Goal: Use online tool/utility: Utilize a website feature to perform a specific function

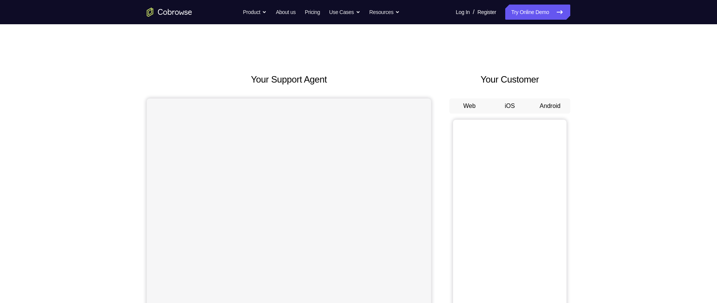
scroll to position [45, 0]
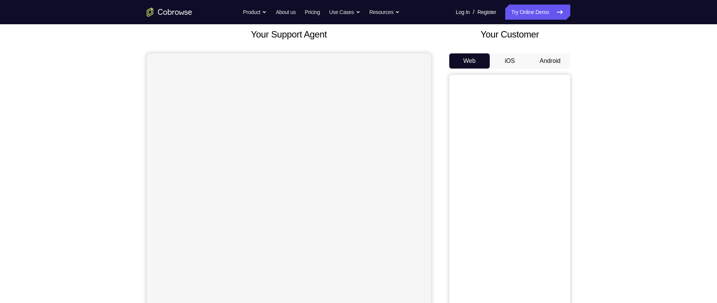
click at [549, 57] on button "Android" at bounding box center [550, 60] width 40 height 15
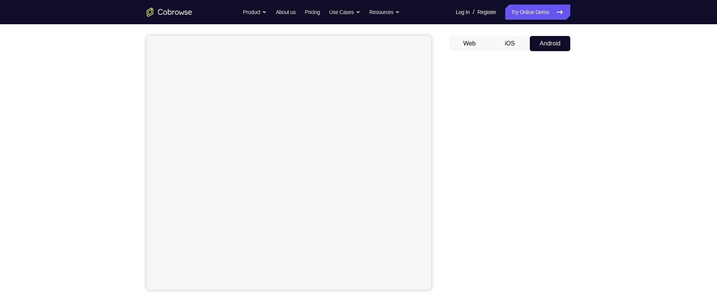
scroll to position [0, 0]
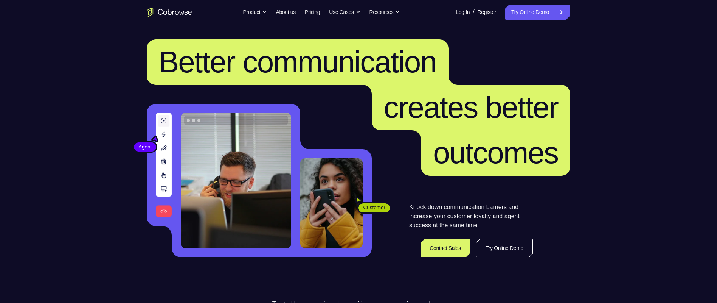
click at [520, 19] on div "Try Online Demo" at bounding box center [537, 12] width 65 height 15
click at [521, 11] on link "Try Online Demo" at bounding box center [537, 12] width 65 height 15
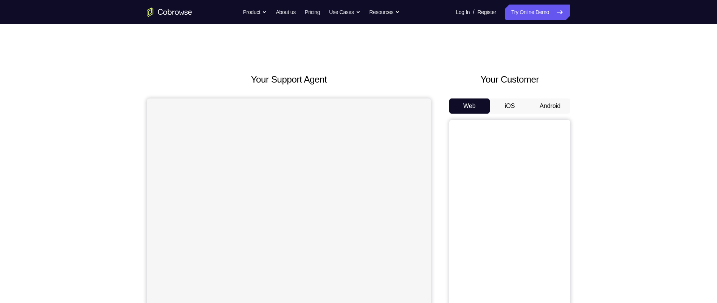
click at [545, 103] on button "Android" at bounding box center [550, 105] width 40 height 15
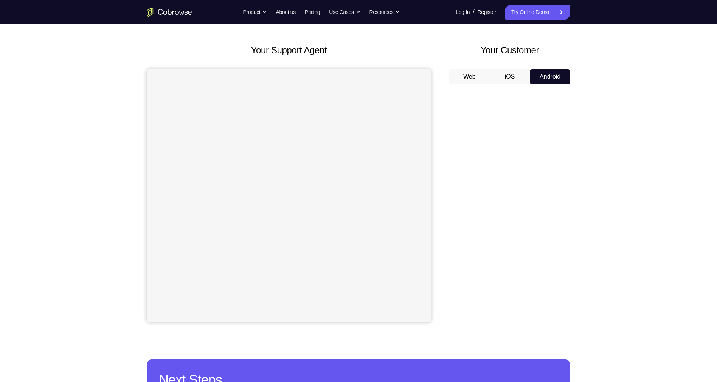
scroll to position [27, 0]
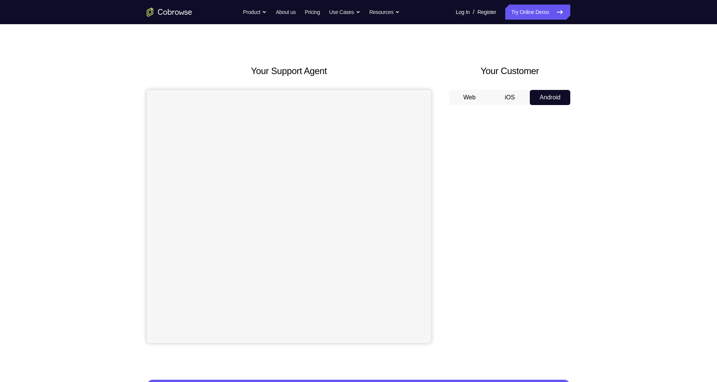
click at [633, 172] on div "Your Support Agent Your Customer Web iOS Android Next Steps We’d be happy to gi…" at bounding box center [358, 265] width 717 height 499
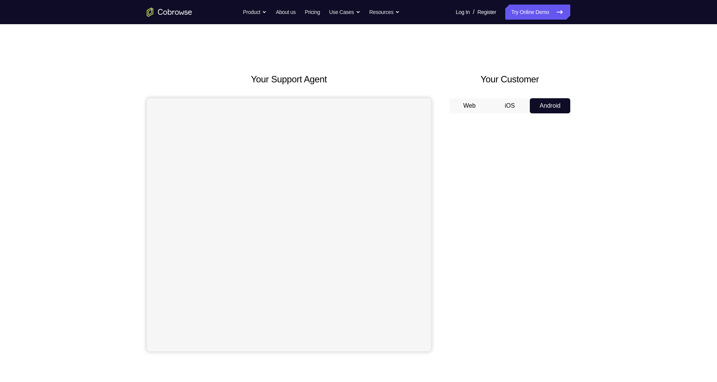
click at [633, 168] on div "Your Support Agent Your Customer Web iOS Android Next Steps We’d be happy to gi…" at bounding box center [358, 273] width 717 height 499
click at [633, 172] on div "Your Support Agent Your Customer Web iOS Android Next Steps We’d be happy to gi…" at bounding box center [358, 273] width 717 height 499
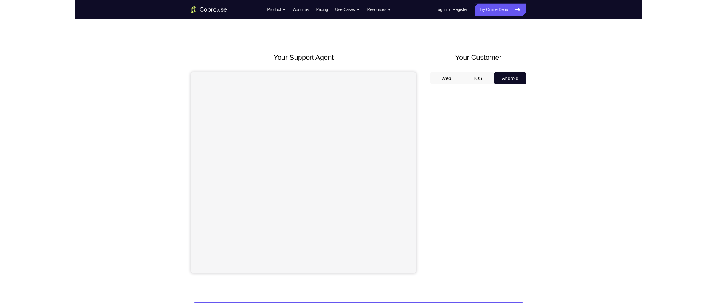
scroll to position [10, 0]
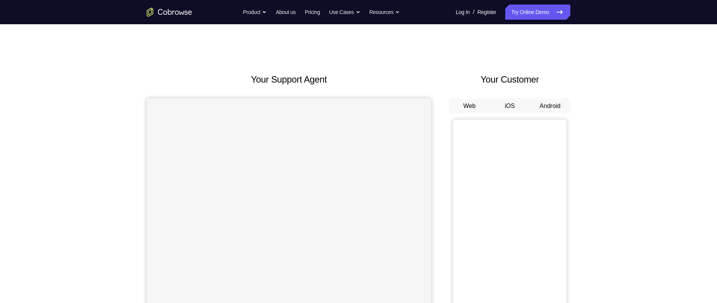
click at [554, 106] on button "Android" at bounding box center [550, 105] width 40 height 15
click at [546, 106] on button "Android" at bounding box center [550, 105] width 40 height 15
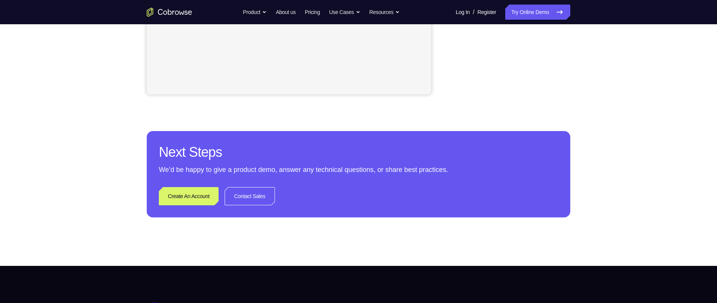
scroll to position [258, 0]
